Goal: Find specific page/section: Find specific page/section

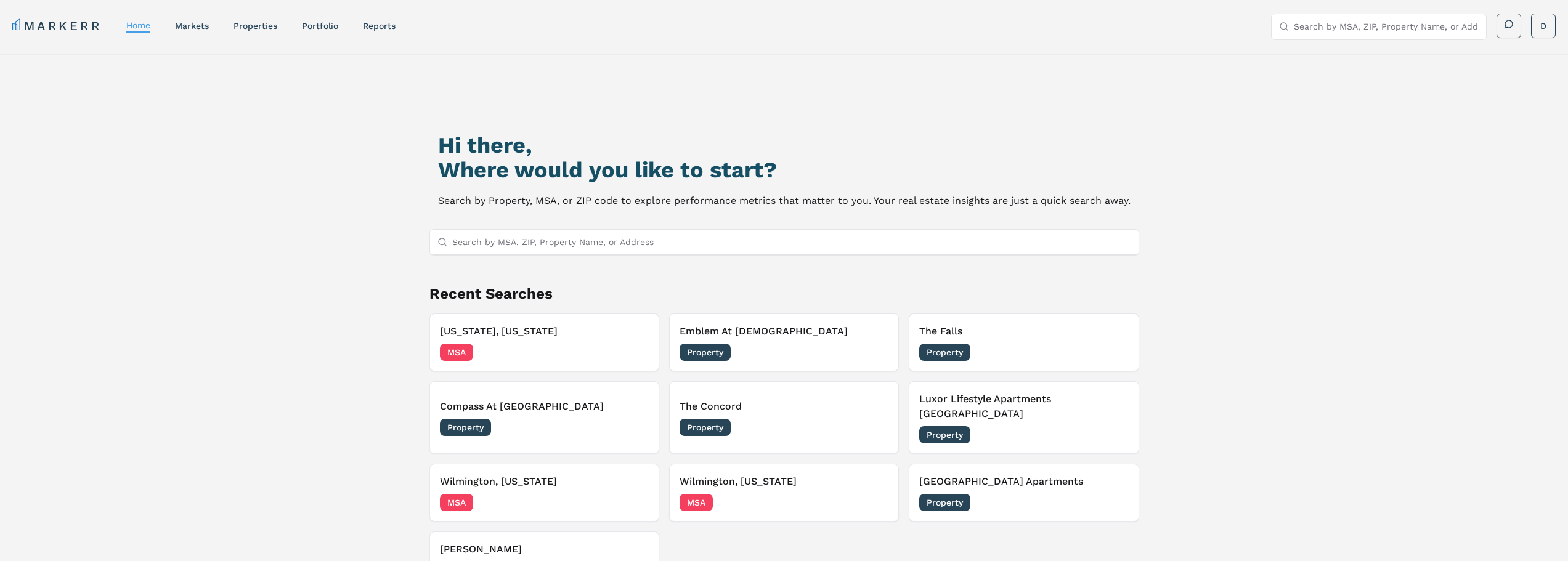
click at [658, 245] on input "Search by MSA, ZIP, Property Name, or Address" at bounding box center [792, 242] width 679 height 25
type input "r"
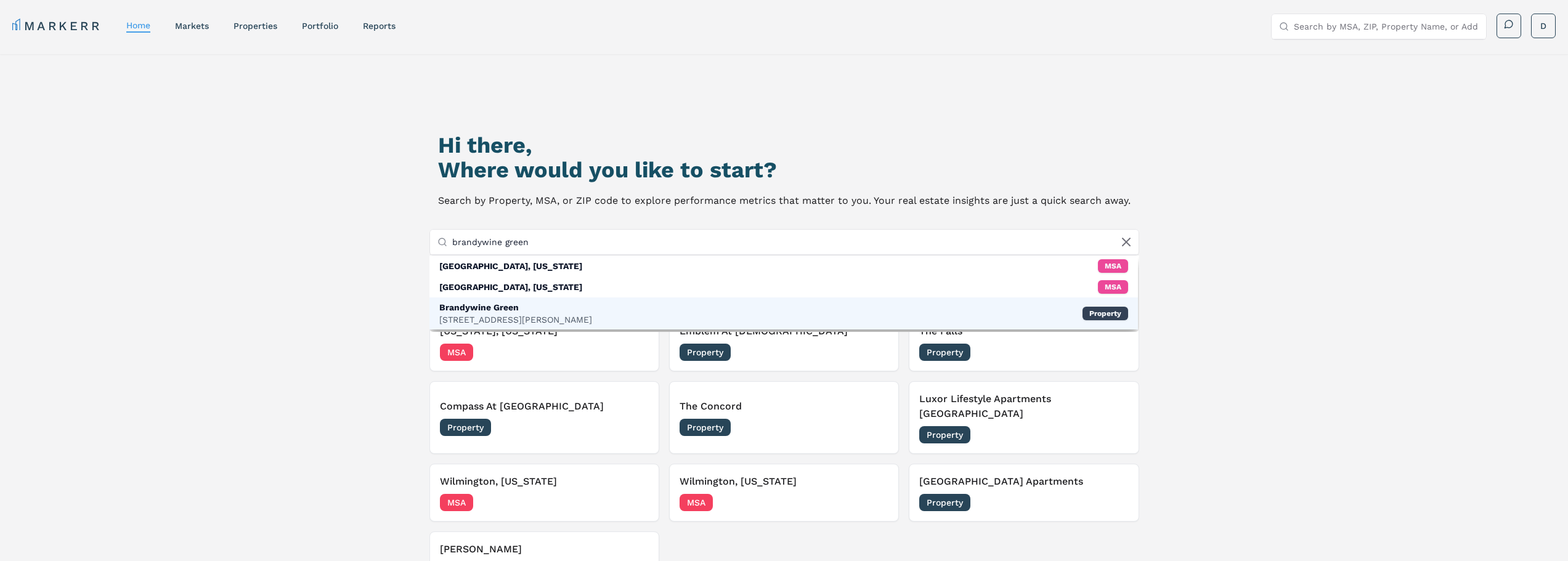
type input "brandywine green"
click at [595, 306] on div "Brandywine Green [STREET_ADDRESS], Brandywine Property" at bounding box center [783, 313] width 708 height 32
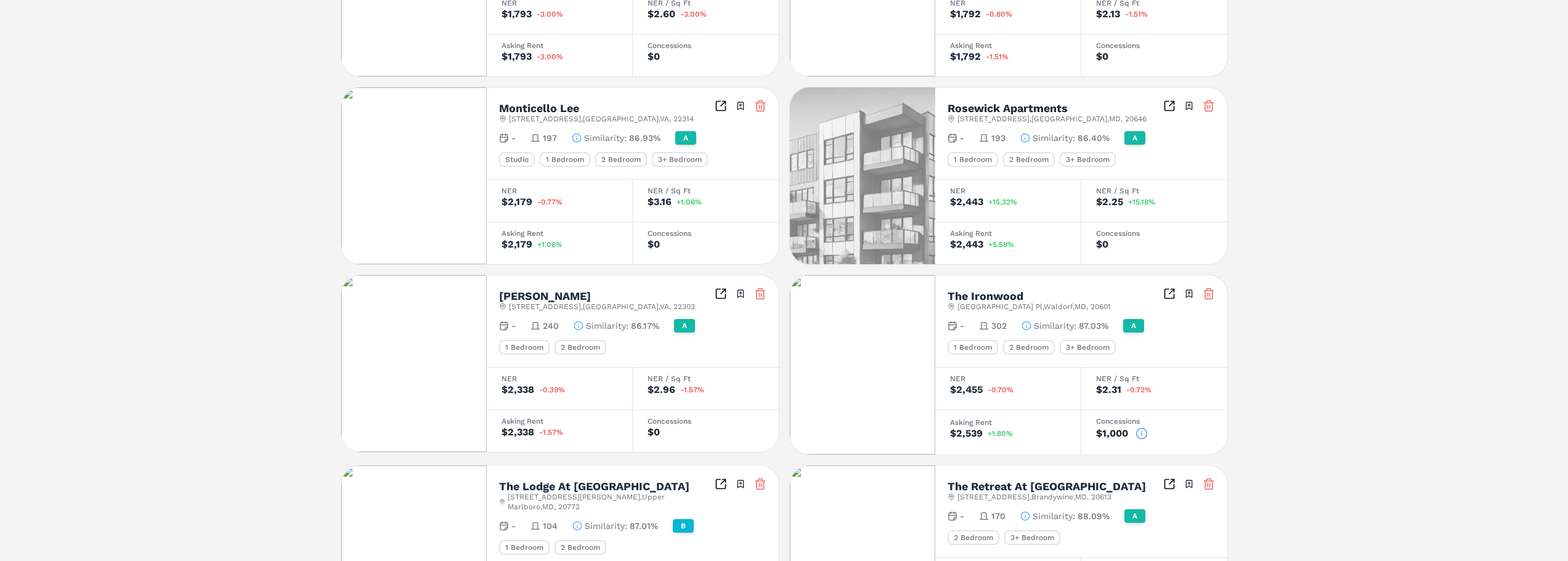
scroll to position [782, 0]
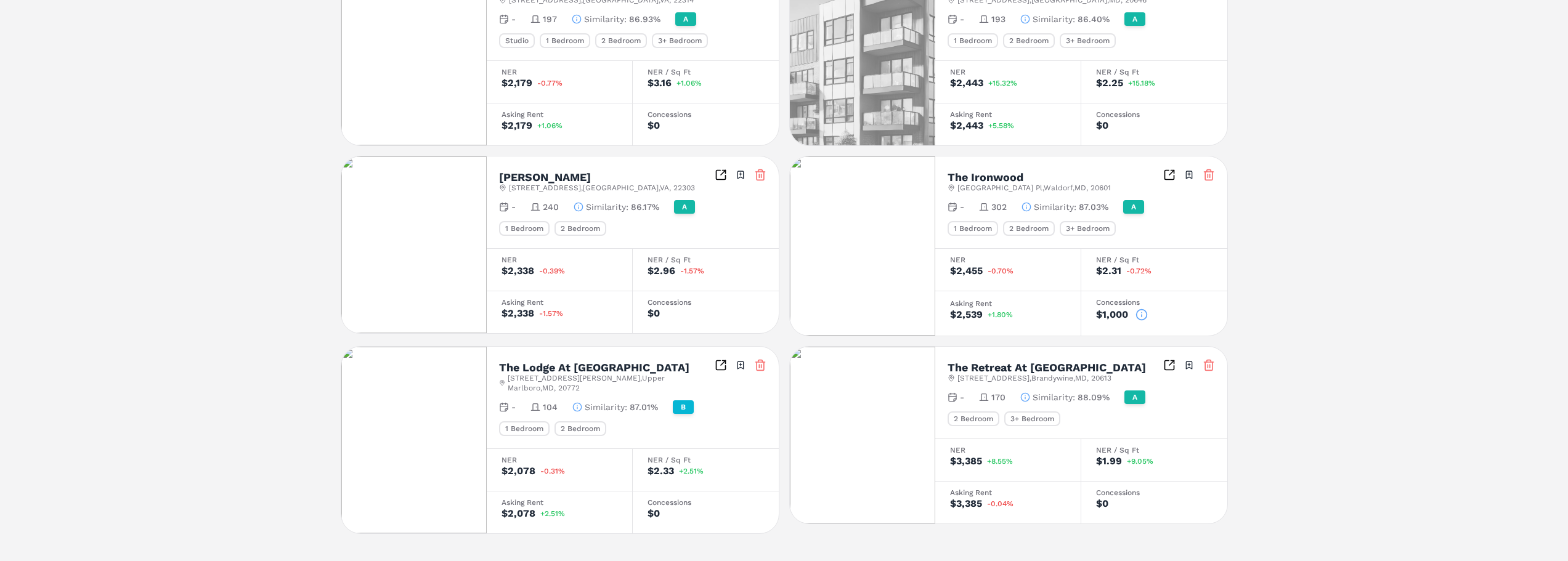
click at [983, 172] on h2 "The Ironwood" at bounding box center [985, 177] width 76 height 11
click at [878, 213] on img at bounding box center [862, 246] width 145 height 179
click at [1163, 169] on icon "Inspect Comparables" at bounding box center [1169, 175] width 12 height 12
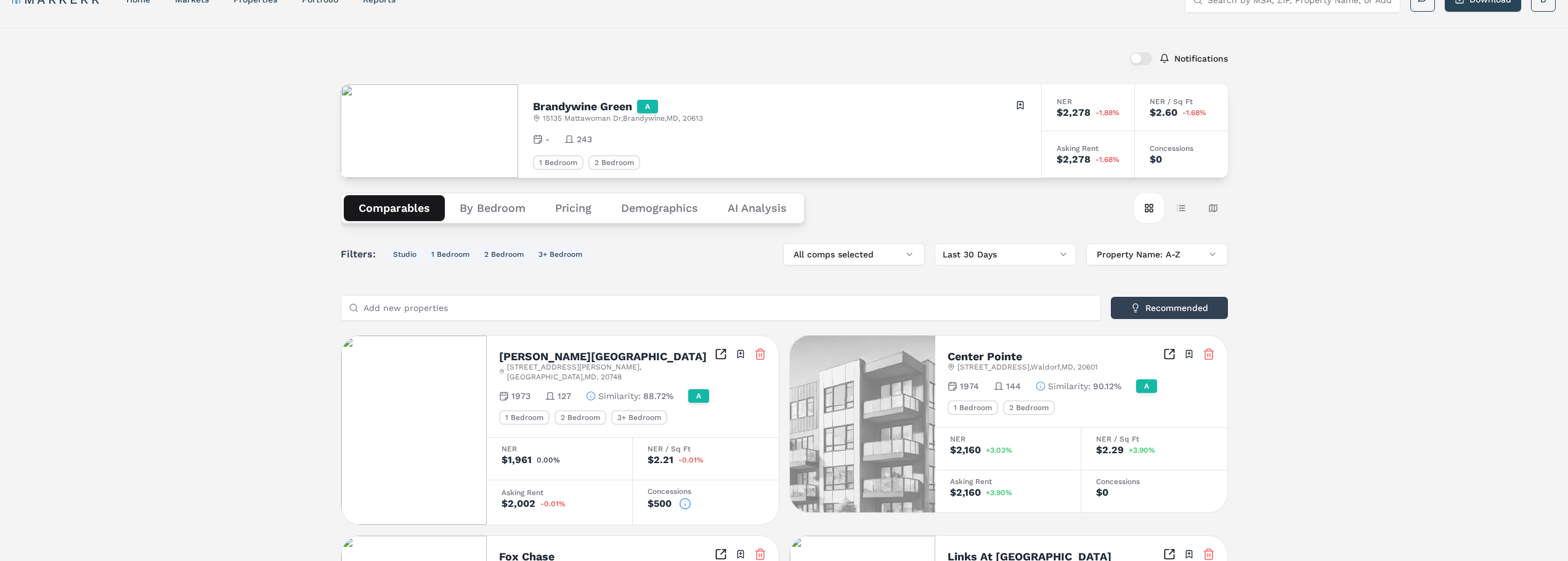
scroll to position [0, 0]
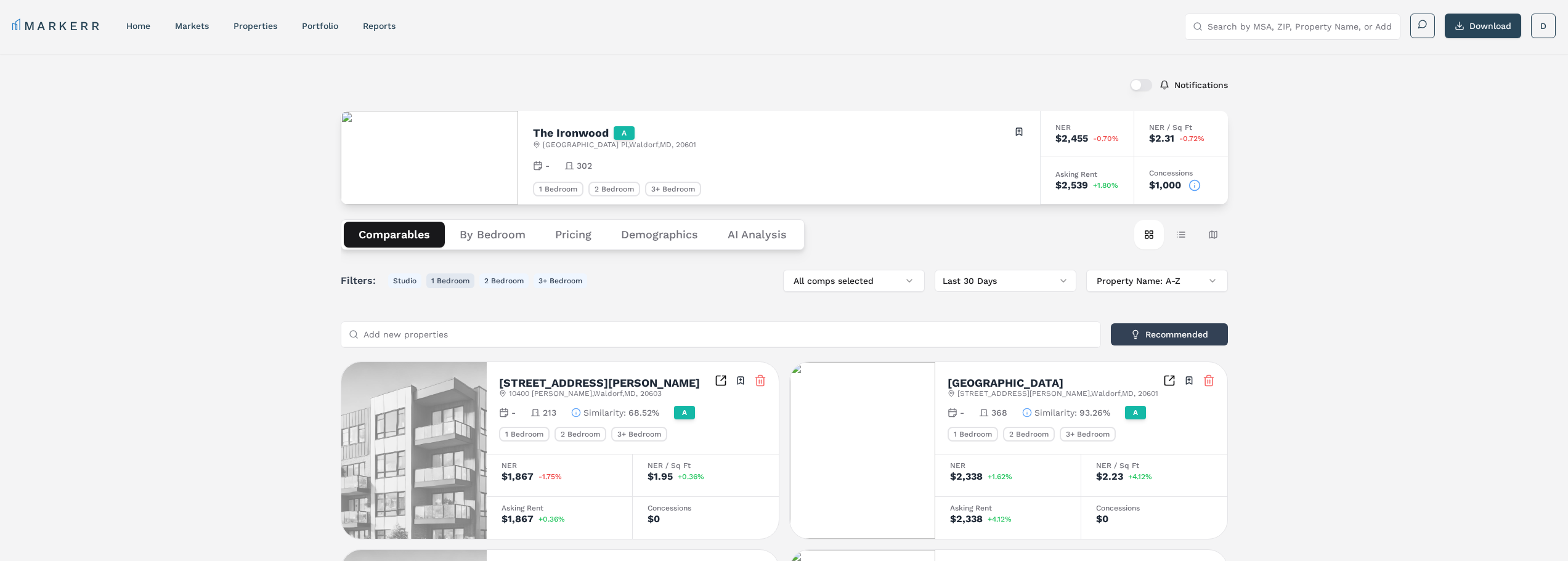
click at [443, 280] on button "1 Bedroom" at bounding box center [450, 281] width 48 height 15
